Goal: Find contact information: Find contact information

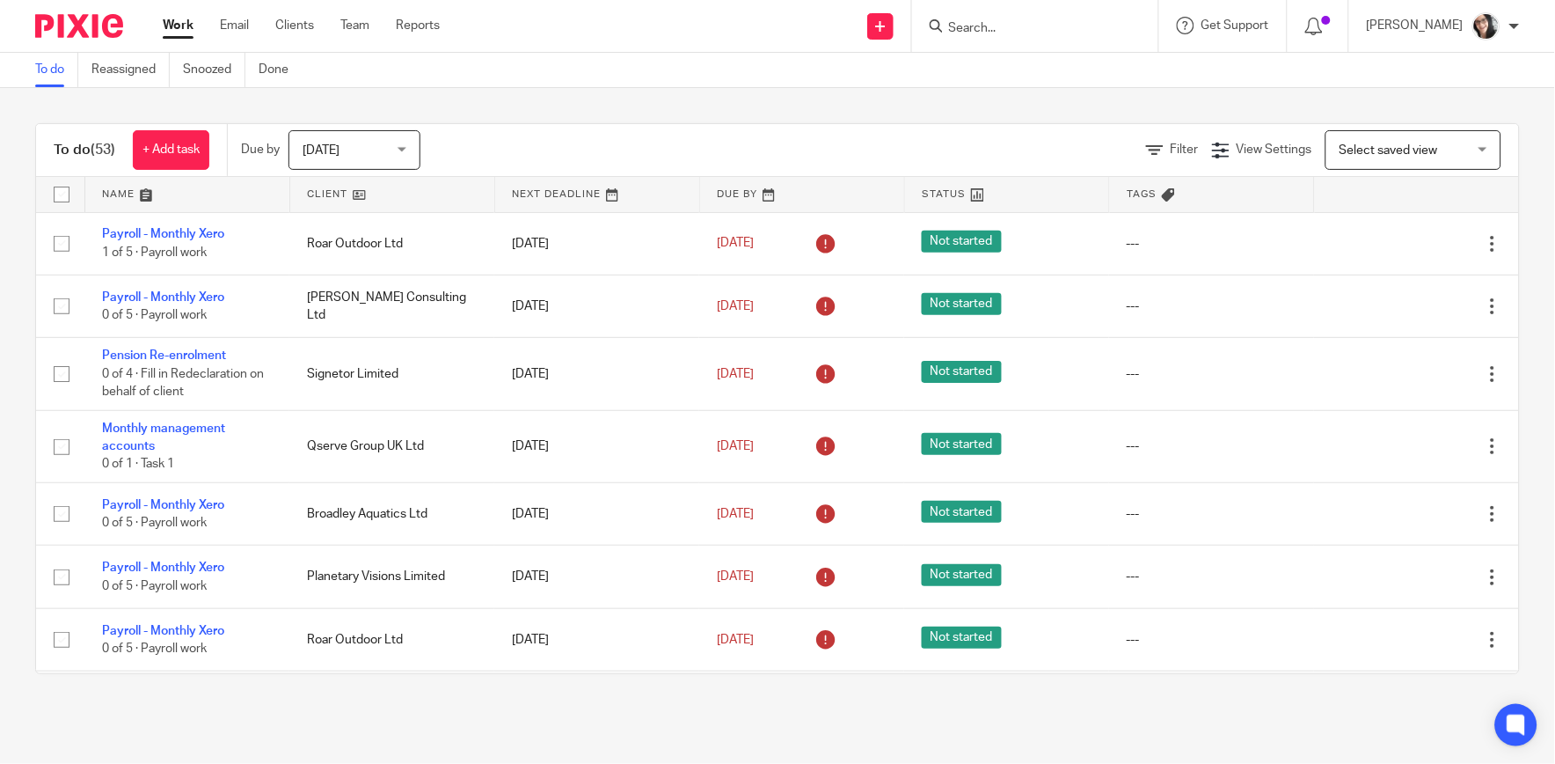
click at [1012, 29] on input "Search" at bounding box center [1027, 29] width 158 height 16
click at [1013, 26] on input "Search" at bounding box center [1027, 29] width 158 height 16
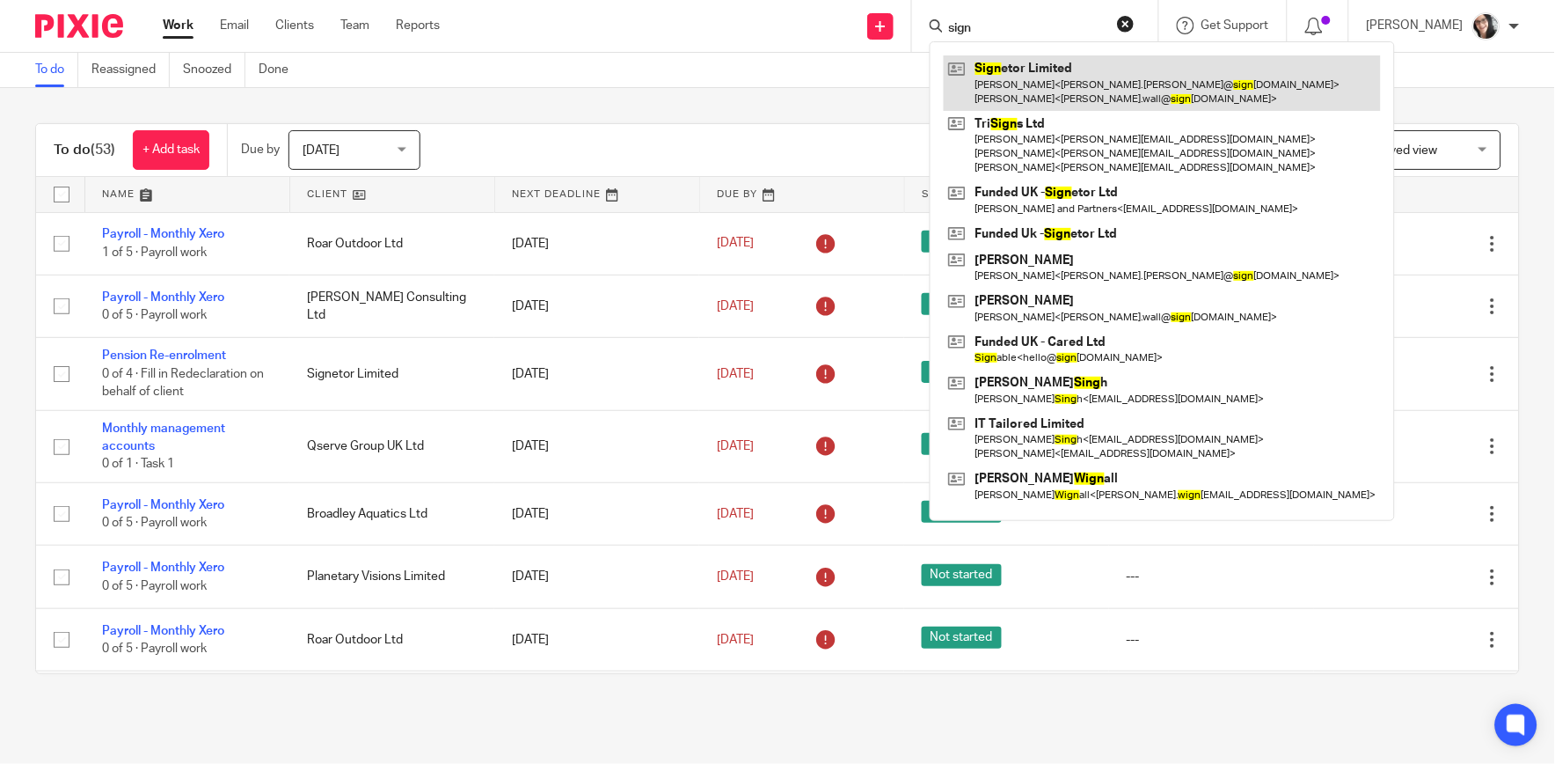
type input "sign"
click at [1045, 68] on link at bounding box center [1162, 82] width 437 height 55
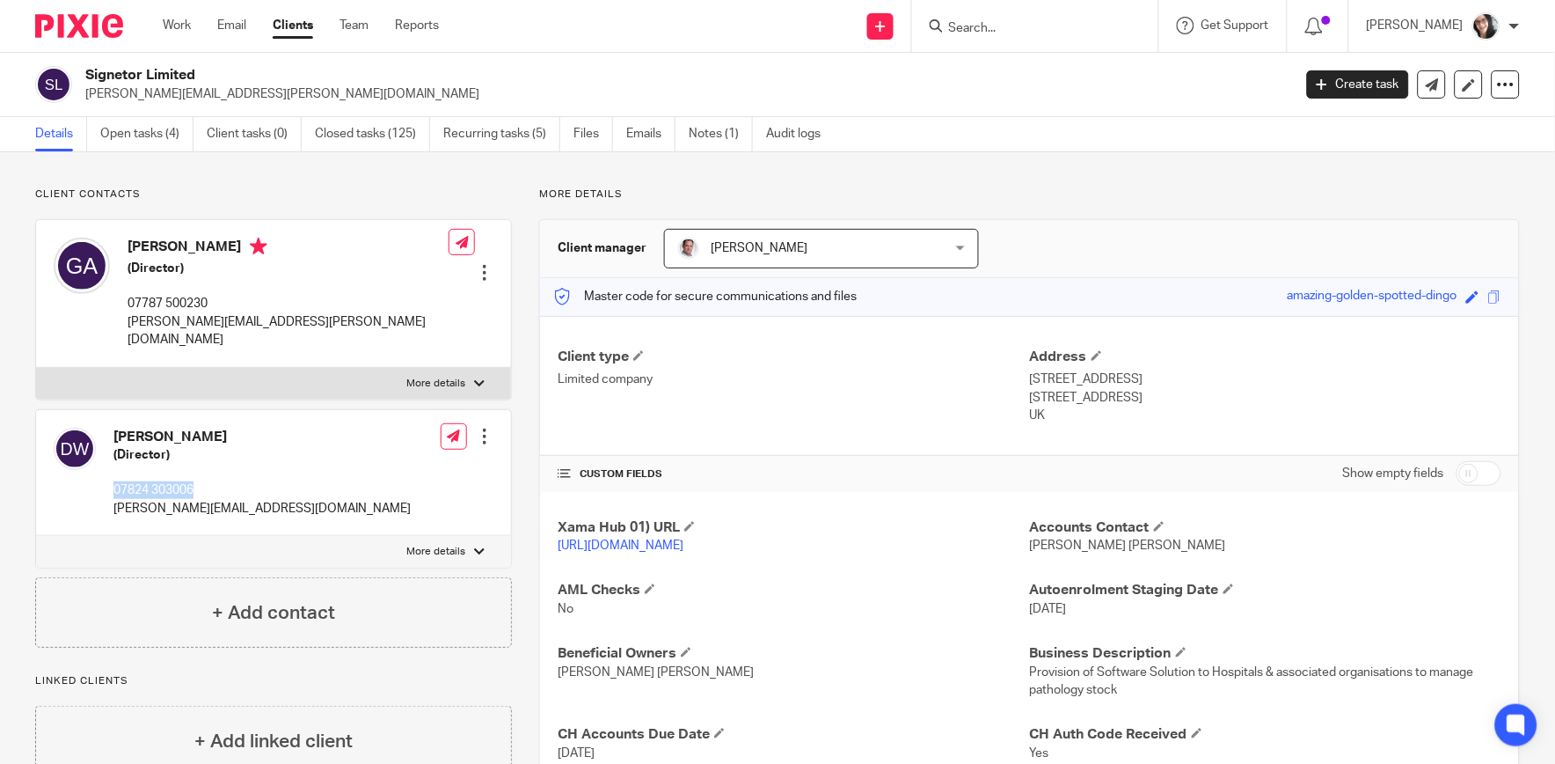
drag, startPoint x: 202, startPoint y: 473, endPoint x: 111, endPoint y: 469, distance: 91.6
click at [111, 469] on div "[PERSON_NAME] (Director) 07824 303006 [PERSON_NAME][EMAIL_ADDRESS][DOMAIN_NAME]" at bounding box center [232, 473] width 357 height 108
copy p "07824 303006"
